Goal: Transaction & Acquisition: Purchase product/service

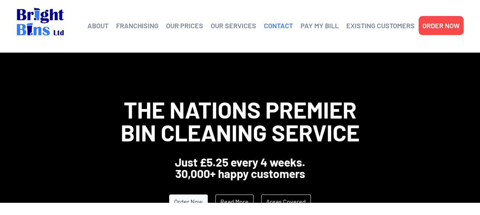
click at [283, 27] on link "CONTACT" at bounding box center [278, 25] width 29 height 11
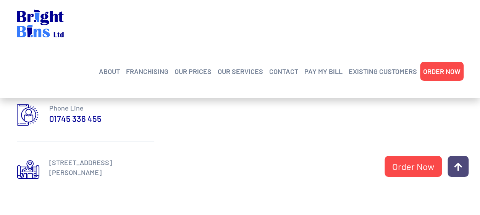
scroll to position [390, 0]
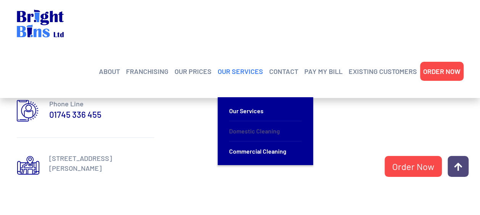
click at [241, 121] on link "Domestic Cleaning" at bounding box center [265, 131] width 73 height 20
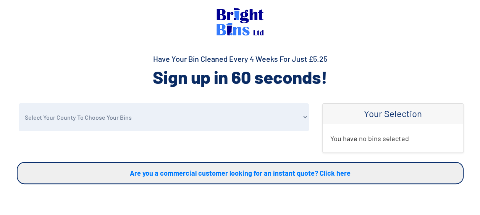
click at [118, 118] on select "Select Your County To Choose Your Bins Cheshire Conwy Denbighshire Flintshire S…" at bounding box center [164, 118] width 290 height 28
select select "Cheshire"
click at [19, 104] on select "Select Your County To Choose Your Bins Cheshire Conwy Denbighshire Flintshire S…" at bounding box center [164, 118] width 290 height 28
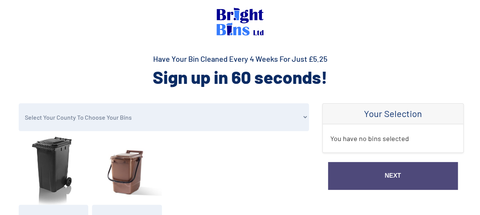
click at [45, 160] on img at bounding box center [54, 170] width 70 height 70
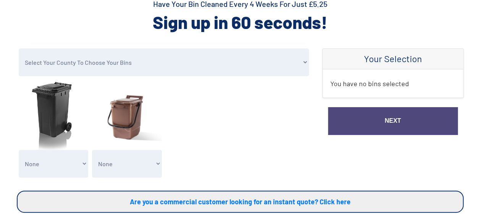
scroll to position [77, 0]
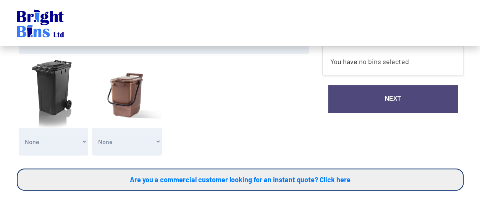
click at [86, 142] on select "None General Waste Bin - X1 (£5.25) General Waste Bin - X2 (£10.50) General Was…" at bounding box center [54, 142] width 70 height 28
select select "1"
click at [19, 128] on select "None General Waste Bin - X1 (£5.25) General Waste Bin - X2 (£10.50) General Was…" at bounding box center [54, 142] width 70 height 28
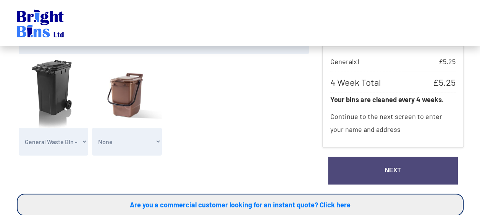
click at [160, 142] on select "None Clean my 1 Food Waste Bin - £2.00 Clean my 2 Food Waste Bins - £4.00 Clean…" at bounding box center [127, 142] width 70 height 28
click at [230, 91] on form "Select Your County To Choose Your Bins Cheshire Conwy Denbighshire Flintshire S…" at bounding box center [164, 92] width 294 height 133
